Goal: Subscribe to service/newsletter

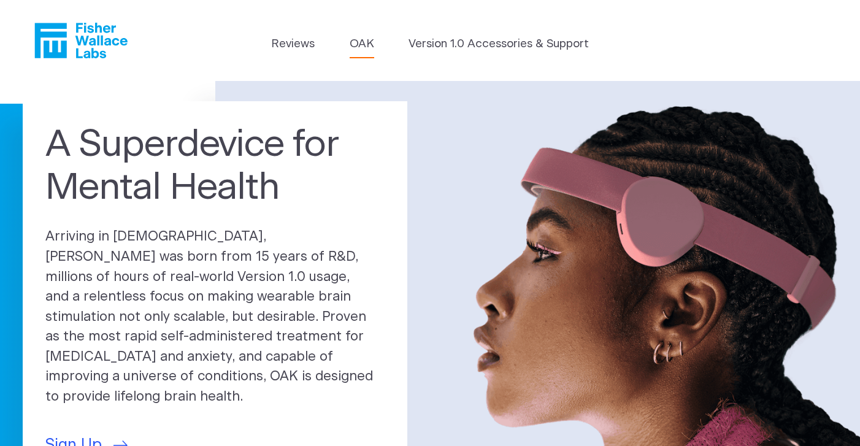
click at [362, 46] on link "OAK" at bounding box center [362, 44] width 25 height 17
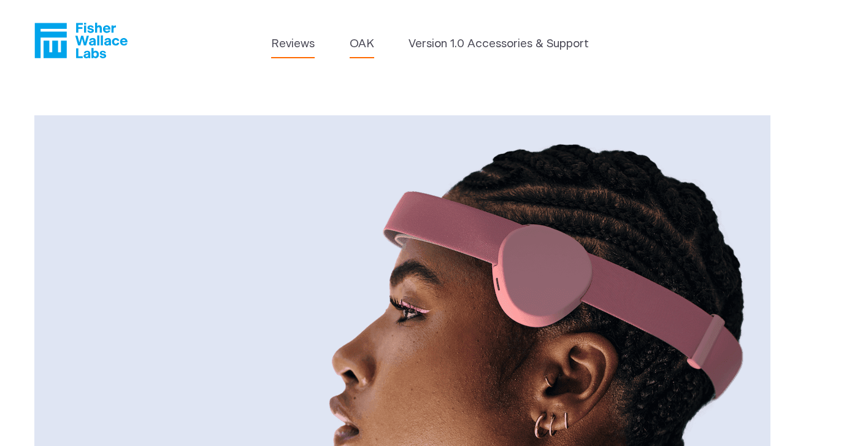
click at [305, 43] on link "Reviews" at bounding box center [293, 44] width 44 height 17
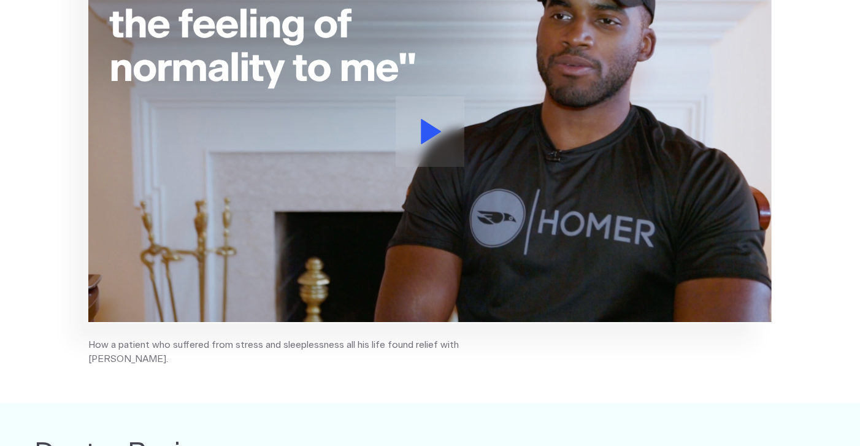
scroll to position [318, 0]
click at [425, 129] on icon at bounding box center [431, 132] width 20 height 25
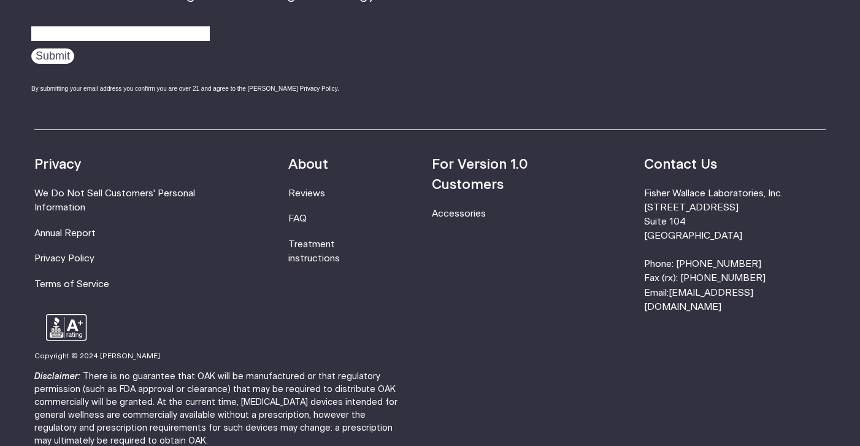
scroll to position [1716, 0]
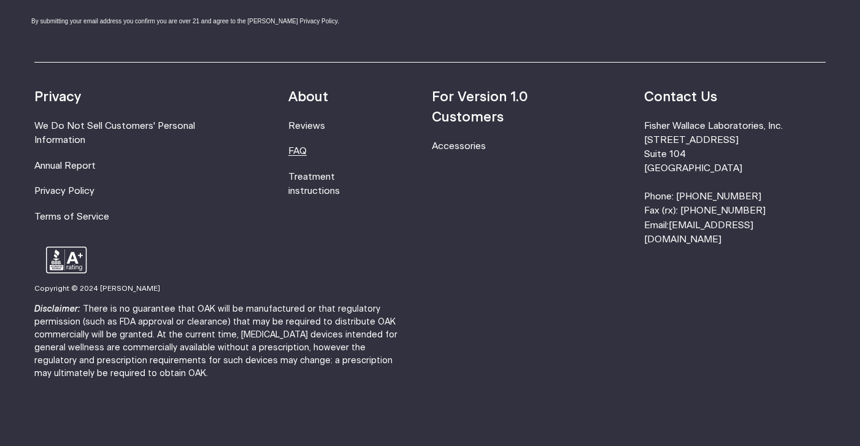
click at [307, 151] on link "FAQ" at bounding box center [297, 151] width 18 height 9
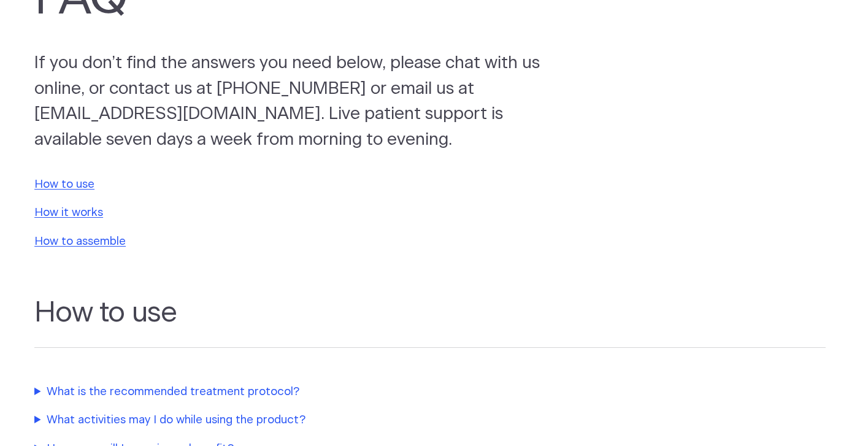
scroll to position [122, 0]
click at [88, 207] on link "How it works" at bounding box center [68, 212] width 69 height 12
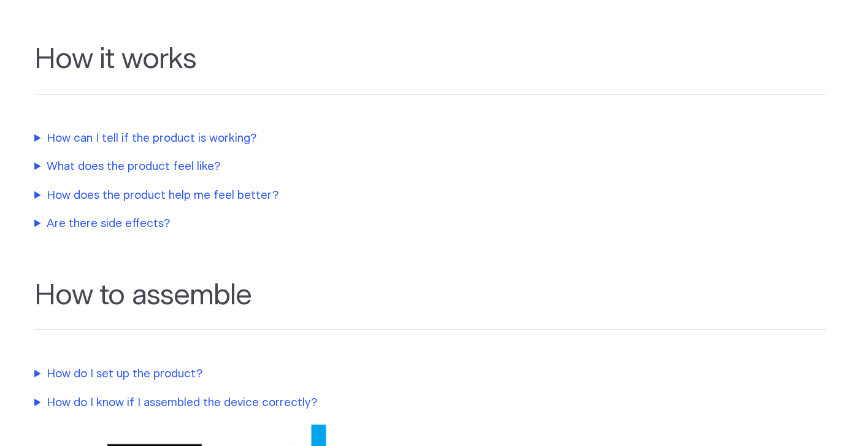
scroll to position [630, 0]
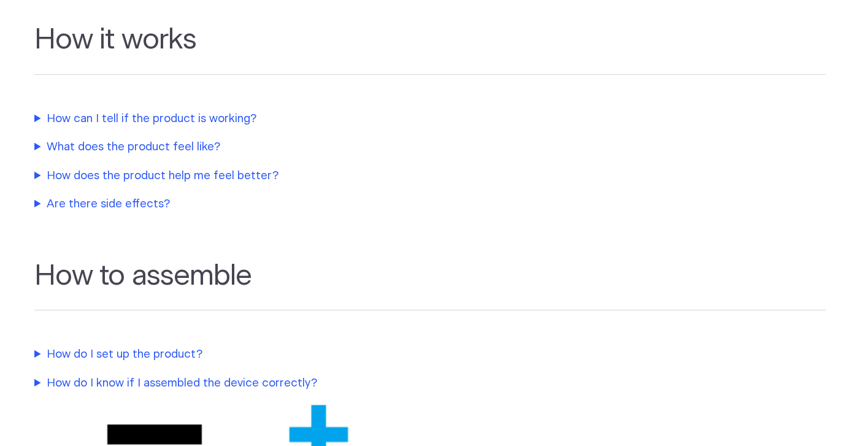
click at [232, 181] on summary "How does the product help me feel better?" at bounding box center [291, 175] width 515 height 17
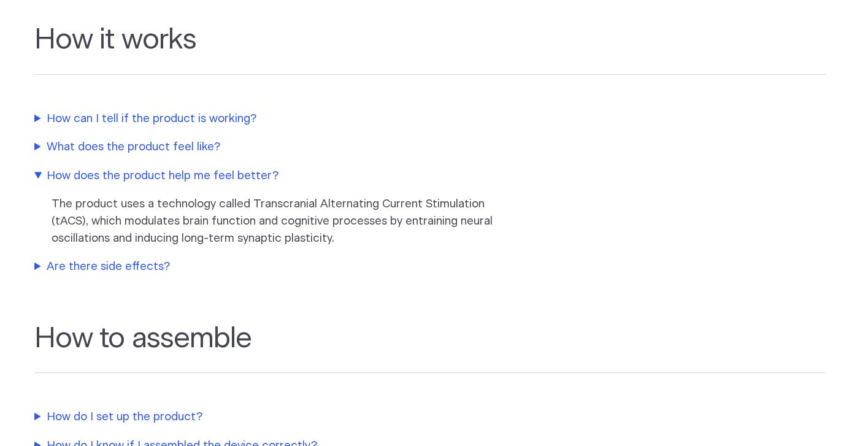
scroll to position [0, 0]
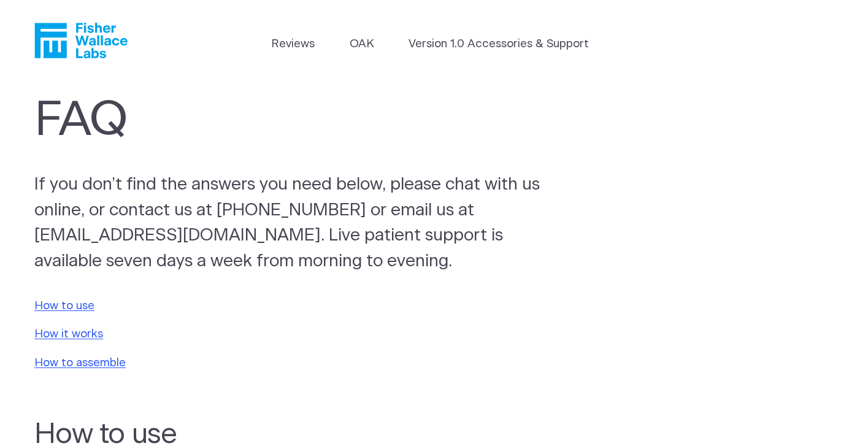
click at [80, 38] on icon "Fisher Wallace" at bounding box center [80, 41] width 93 height 36
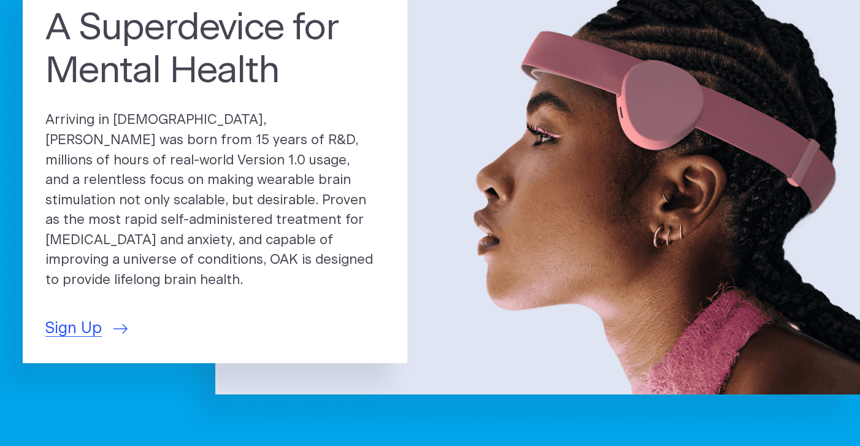
scroll to position [120, 0]
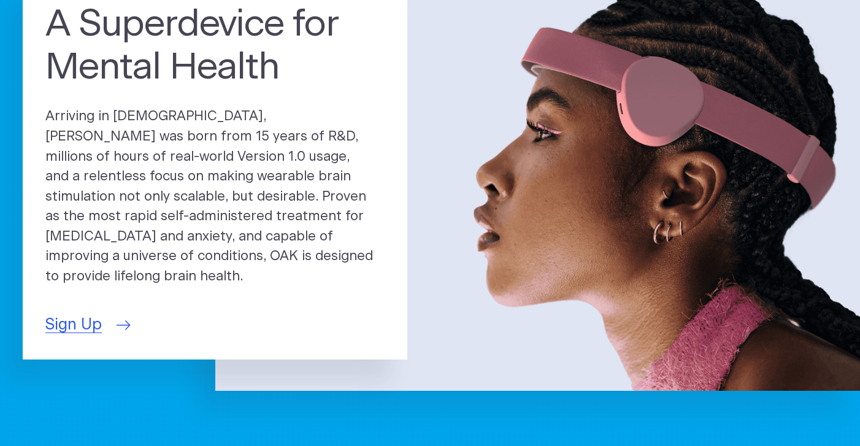
click at [94, 313] on span "Sign Up" at bounding box center [73, 324] width 56 height 23
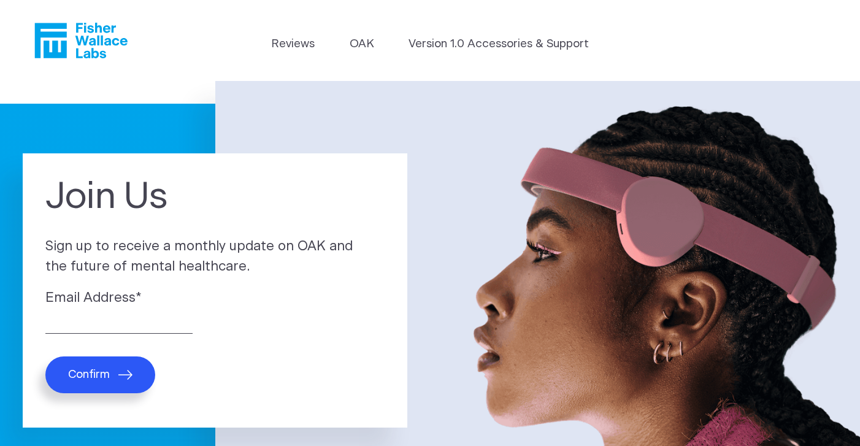
click at [101, 313] on div "Email Address *" at bounding box center [214, 310] width 339 height 45
click at [88, 328] on input "Email Address *" at bounding box center [118, 324] width 147 height 19
type input "kbirneyks@gmail.com"
click at [274, 326] on div "Email Address * kbirneyks@gmail.com" at bounding box center [214, 310] width 339 height 45
click at [94, 384] on button "Confirm" at bounding box center [100, 374] width 110 height 37
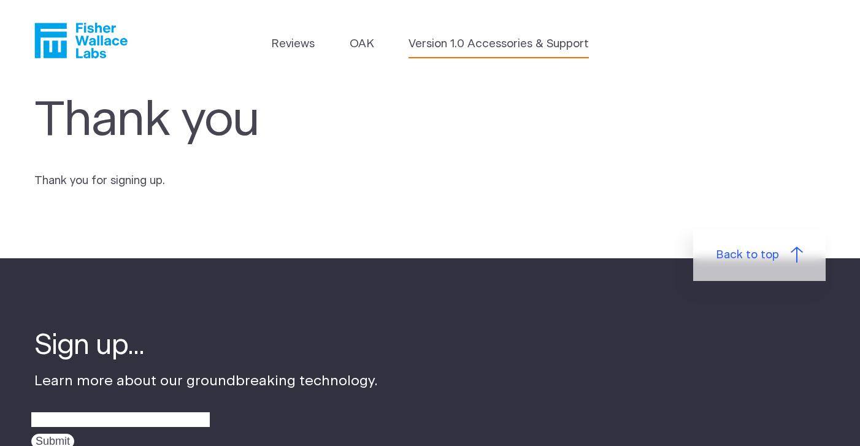
click at [467, 48] on link "Version 1.0 Accessories & Support" at bounding box center [498, 44] width 180 height 17
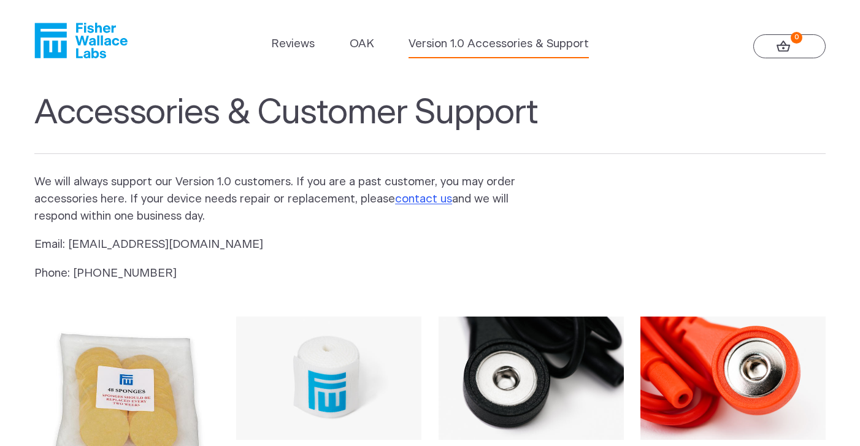
click at [86, 56] on icon "Fisher Wallace" at bounding box center [80, 41] width 93 height 36
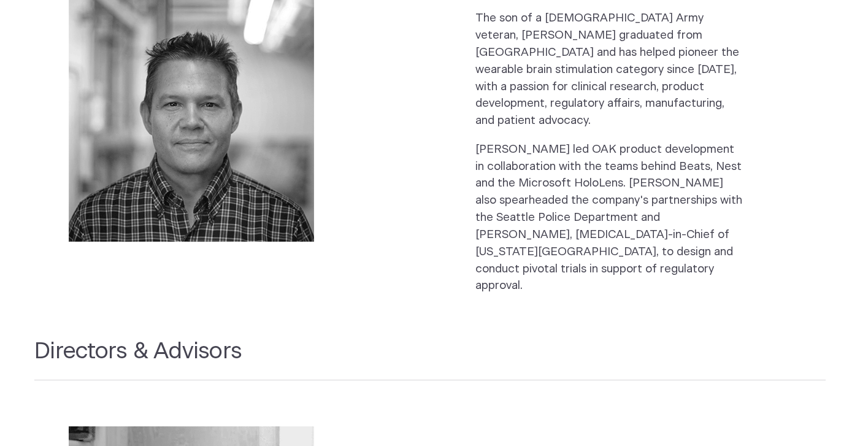
scroll to position [1403, 0]
